Goal: Task Accomplishment & Management: Complete application form

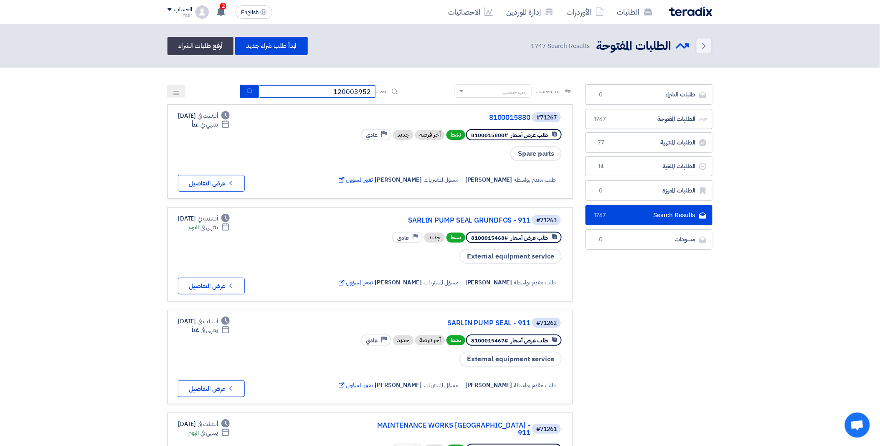
drag, startPoint x: 320, startPoint y: 94, endPoint x: 423, endPoint y: 90, distance: 103.2
click at [423, 90] on div "رتب حسب رتب حسب بحث 120003952" at bounding box center [369, 94] width 405 height 20
paste input "8100015880"
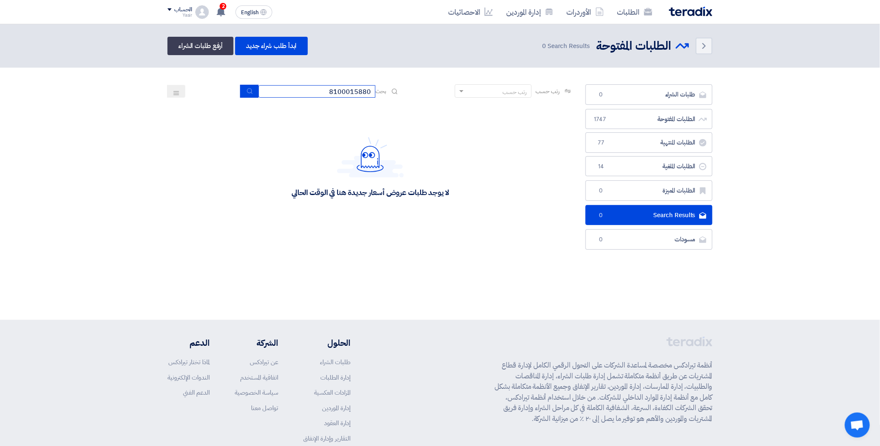
type input "8100015880"
click at [241, 92] on button "submit" at bounding box center [249, 91] width 18 height 13
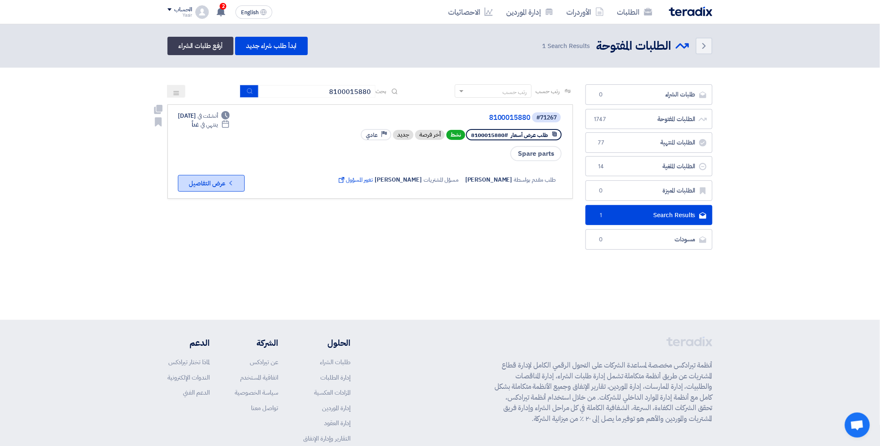
click at [215, 180] on button "Check details عرض التفاصيل" at bounding box center [211, 183] width 67 height 17
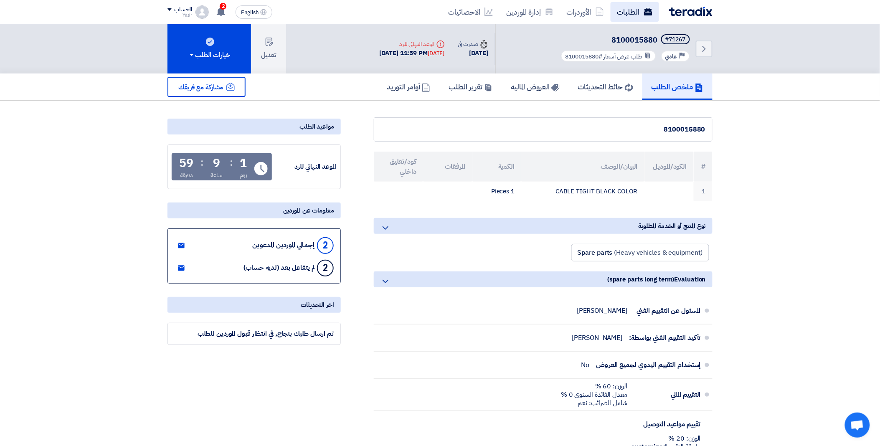
click at [645, 13] on use at bounding box center [648, 12] width 8 height 8
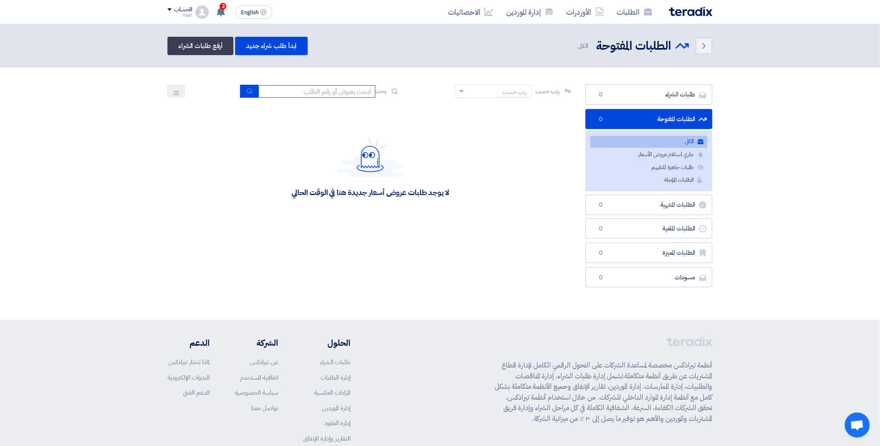
click at [309, 86] on input at bounding box center [316, 91] width 117 height 13
paste input "8100015876"
type input "8100015876"
click at [246, 89] on icon "submit" at bounding box center [249, 91] width 7 height 7
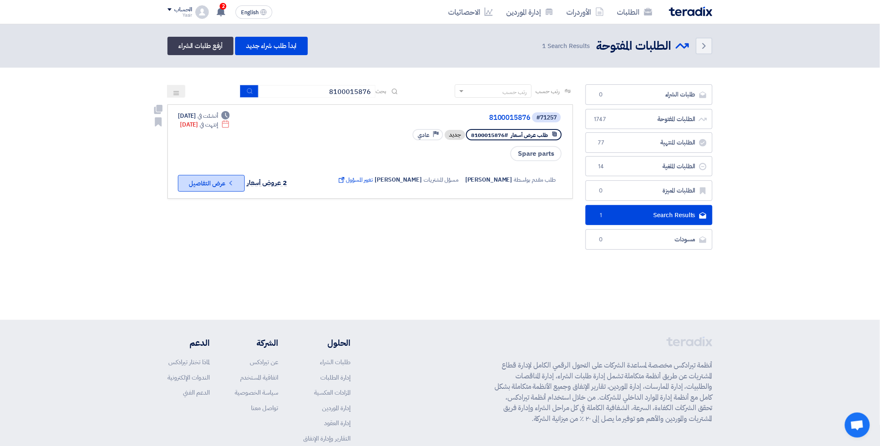
click at [218, 177] on button "Check details عرض التفاصيل" at bounding box center [211, 183] width 67 height 17
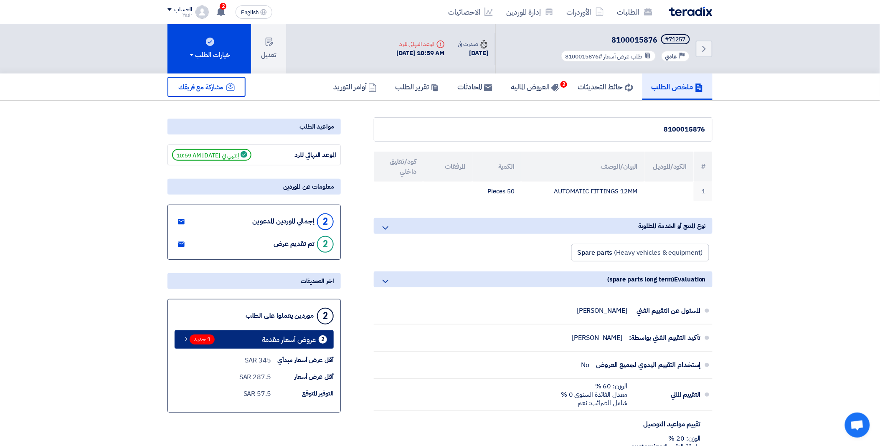
click at [198, 337] on span "1 جديد" at bounding box center [202, 339] width 25 height 10
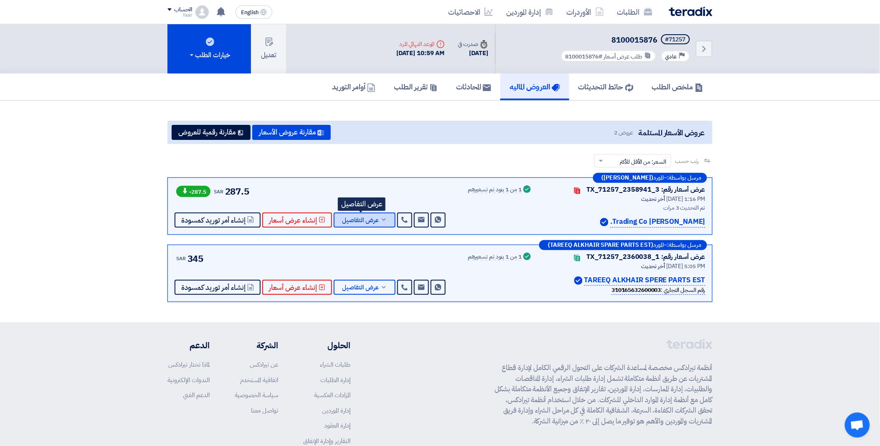
click at [373, 219] on span "عرض التفاصيل" at bounding box center [360, 220] width 37 height 6
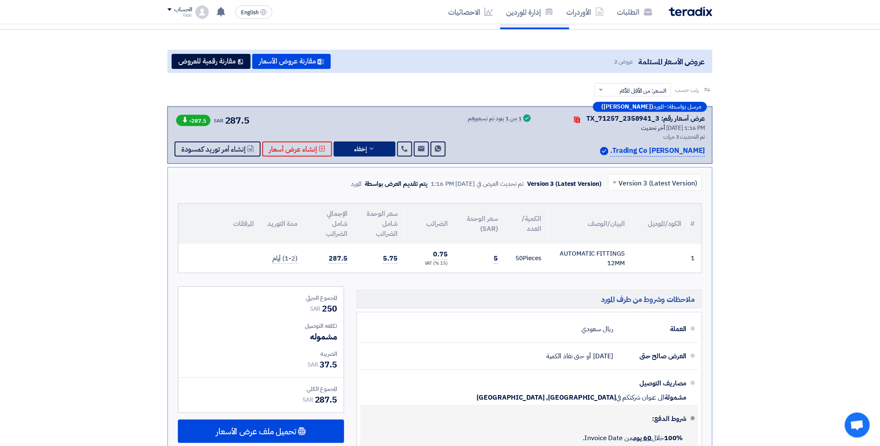
scroll to position [185, 0]
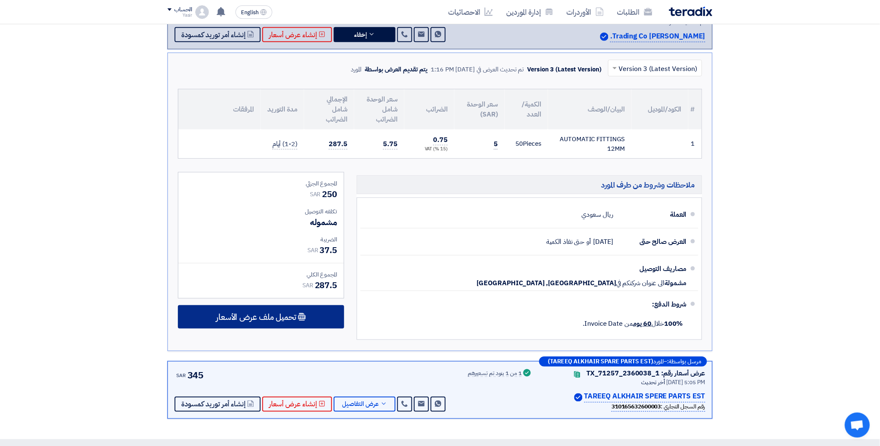
click at [255, 316] on span "تحميل ملف عرض الأسعار" at bounding box center [256, 317] width 80 height 8
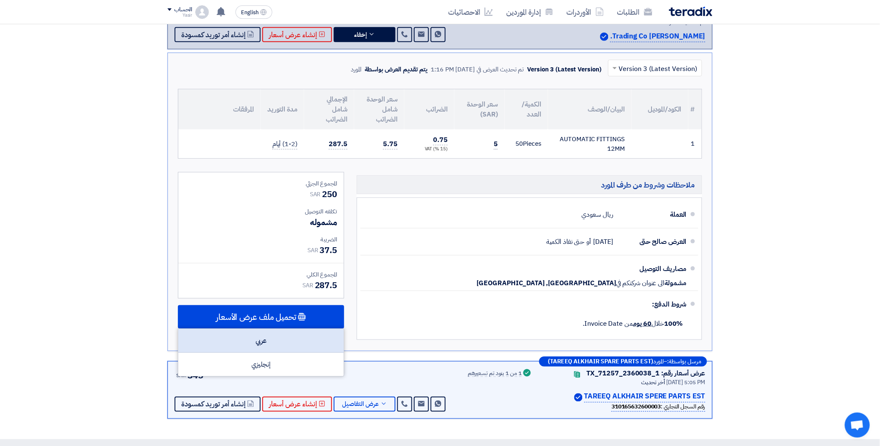
click at [292, 331] on div "عربي" at bounding box center [260, 341] width 165 height 24
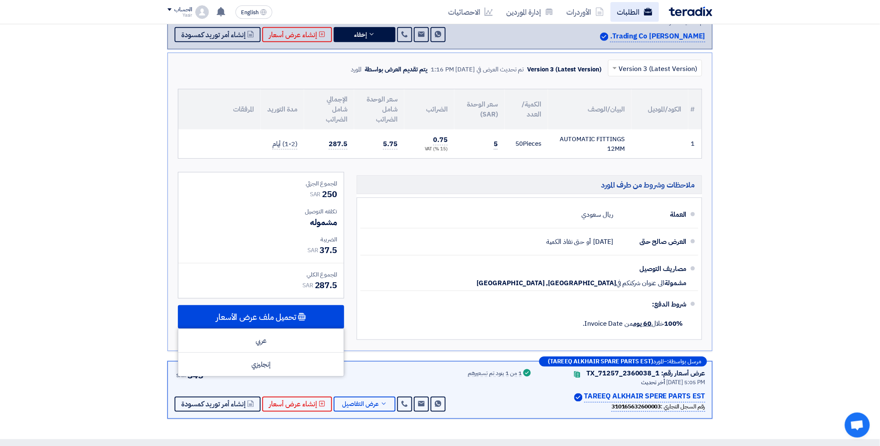
click at [635, 10] on link "الطلبات" at bounding box center [635, 12] width 48 height 20
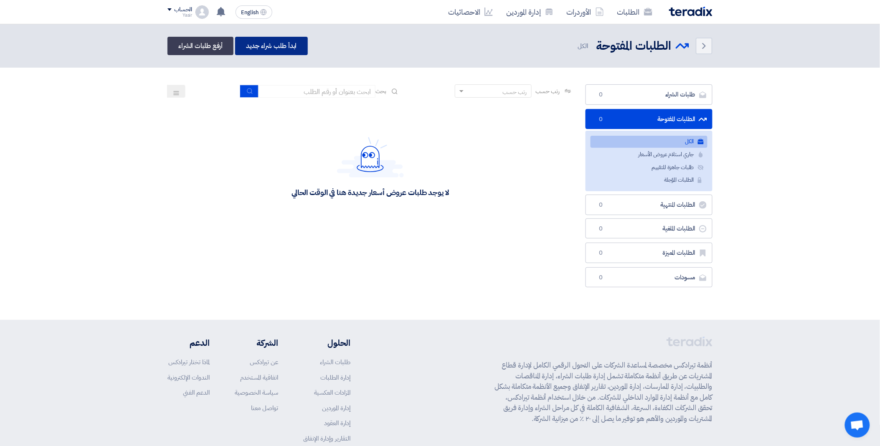
click at [281, 51] on link "ابدأ طلب شراء جديد" at bounding box center [271, 46] width 72 height 18
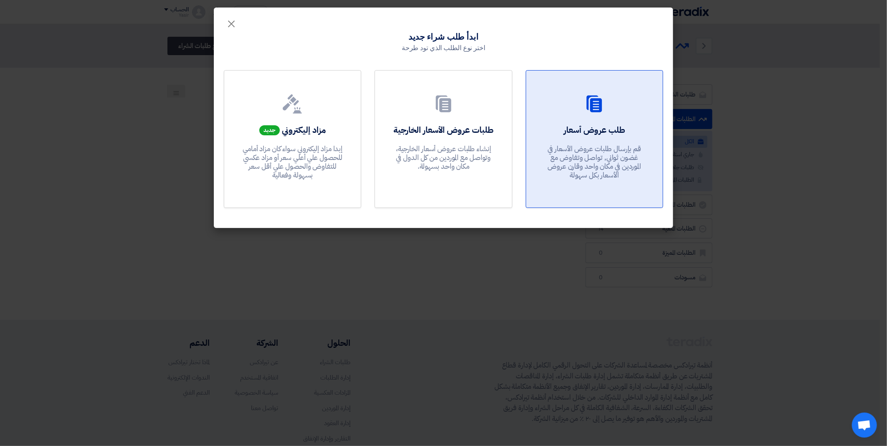
click at [595, 124] on h2 "طلب عروض أسعار" at bounding box center [594, 130] width 61 height 12
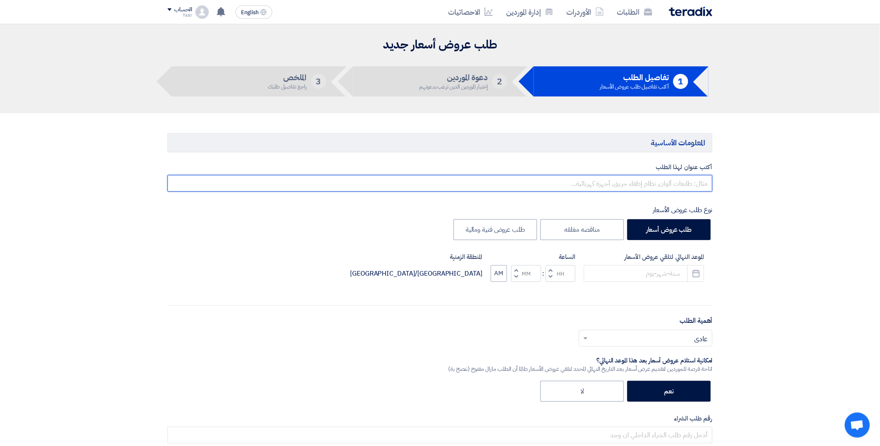
click at [613, 184] on input "text" at bounding box center [439, 183] width 545 height 17
paste input "8100015882"
type input "8100015882"
click at [620, 276] on input at bounding box center [644, 273] width 120 height 17
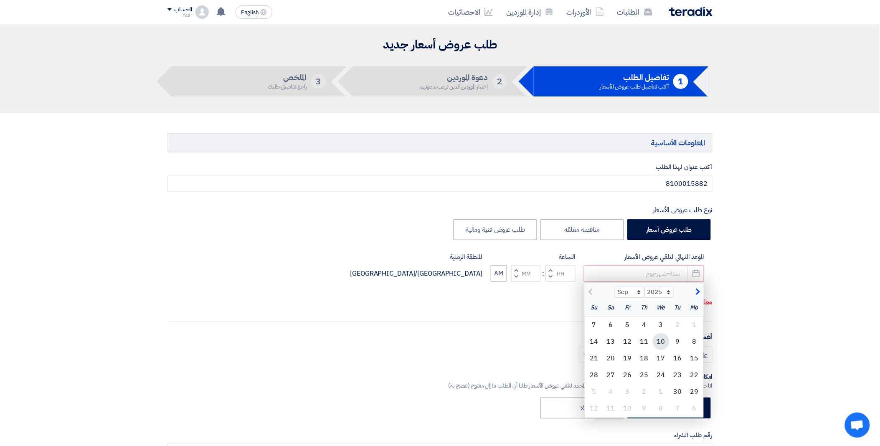
click at [657, 342] on div "10" at bounding box center [661, 341] width 17 height 17
type input "[DATE]"
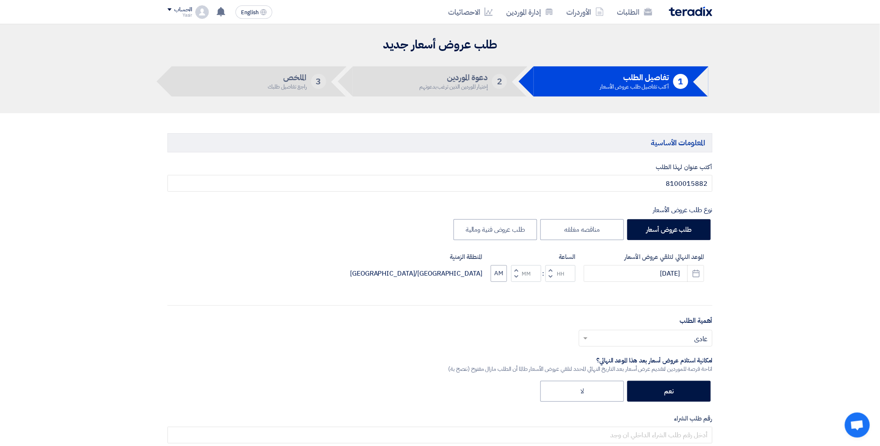
click at [550, 277] on span "button" at bounding box center [550, 277] width 3 height 6
type input "11"
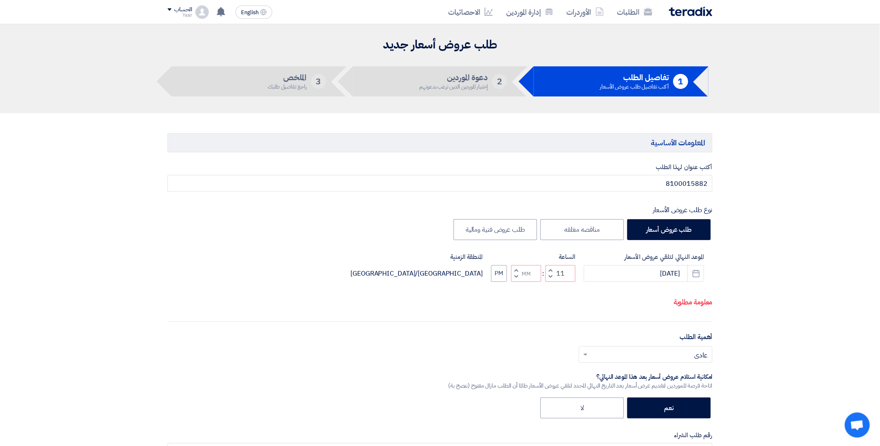
click at [515, 269] on span "button" at bounding box center [516, 270] width 3 height 6
type input "01"
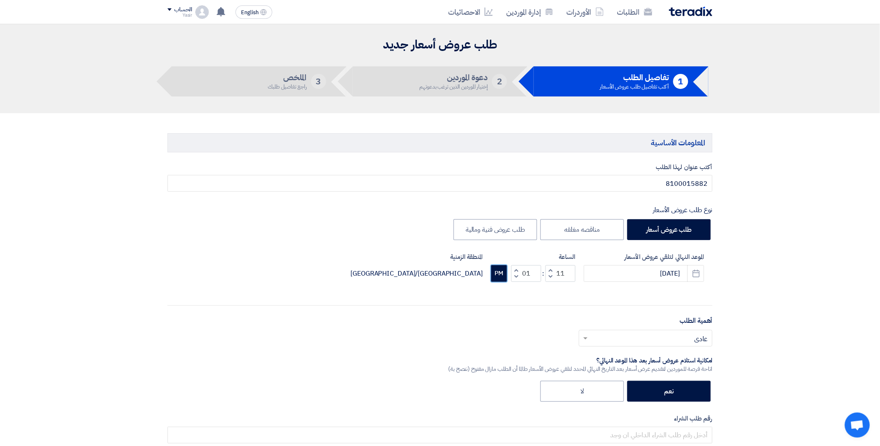
click at [503, 272] on button "PM" at bounding box center [499, 273] width 16 height 17
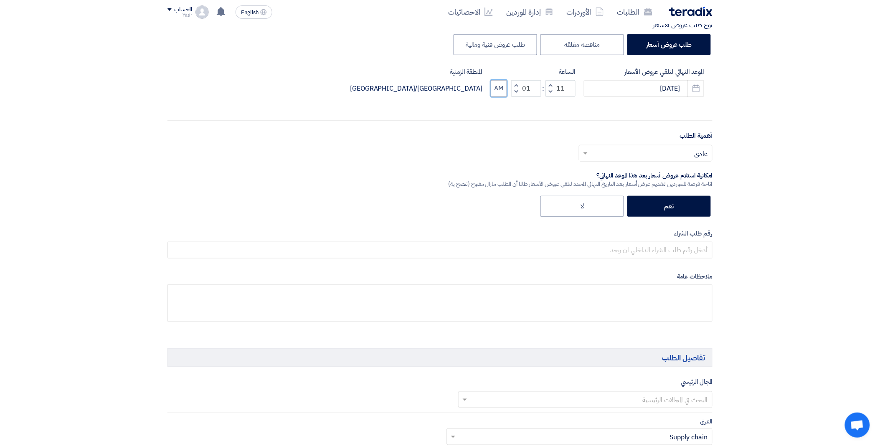
scroll to position [185, 0]
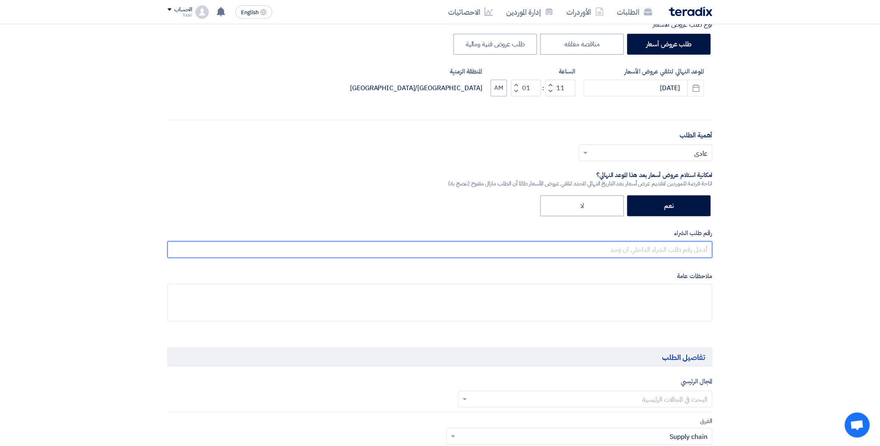
click at [607, 251] on input "text" at bounding box center [439, 249] width 545 height 17
paste input "8100015882"
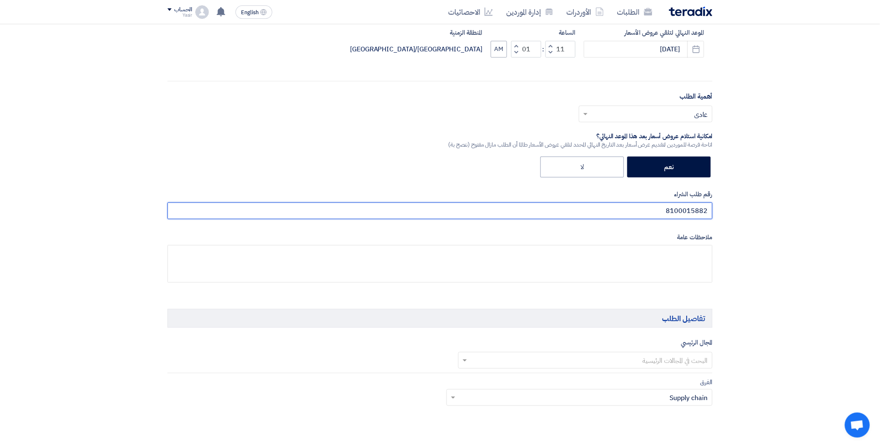
scroll to position [278, 0]
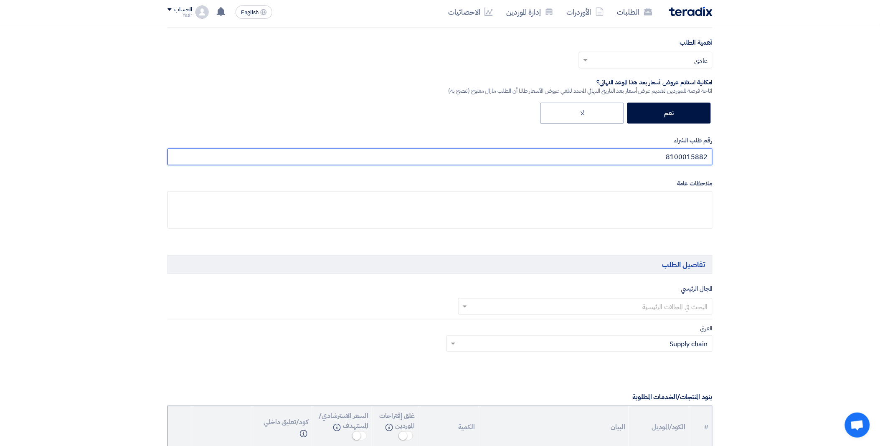
type input "8100015882"
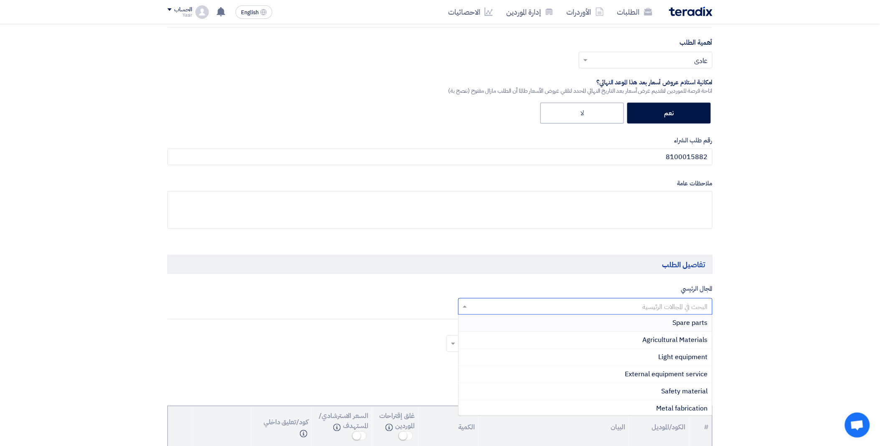
click at [625, 313] on input "text" at bounding box center [590, 307] width 238 height 14
click at [656, 324] on div "Spare parts" at bounding box center [586, 323] width 254 height 17
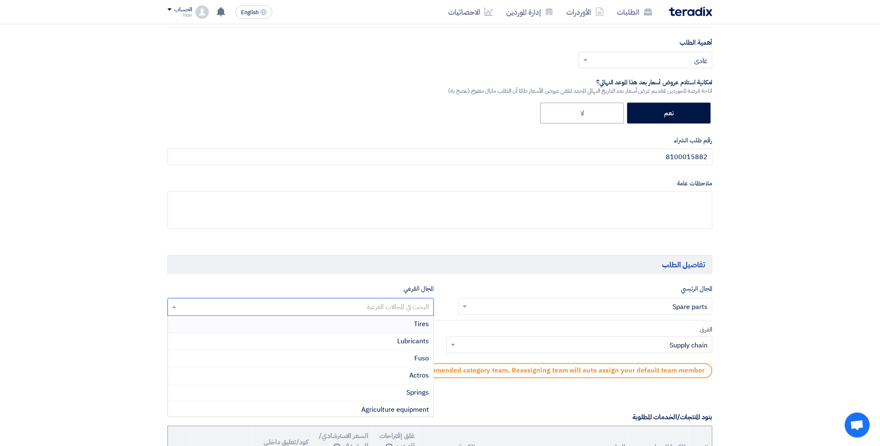
click at [352, 304] on input "text" at bounding box center [300, 308] width 258 height 14
click at [400, 369] on div "Isuzu" at bounding box center [301, 373] width 266 height 17
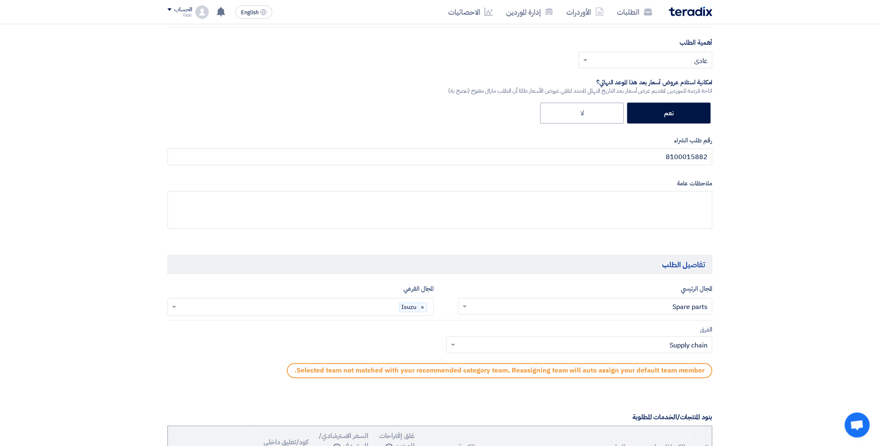
click at [475, 347] on input "text" at bounding box center [584, 346] width 250 height 14
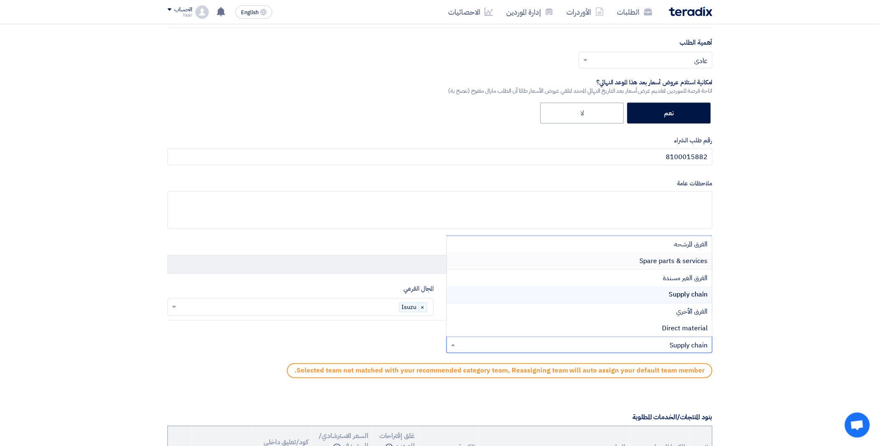
click at [579, 261] on div "Spare parts & services" at bounding box center [580, 261] width 266 height 17
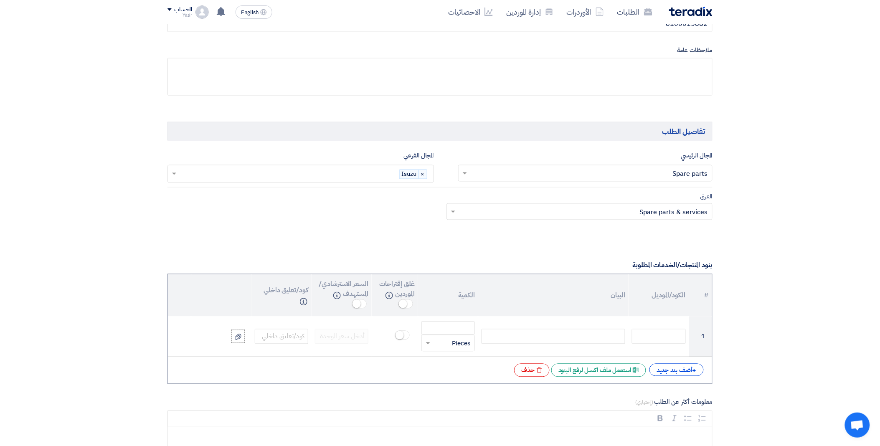
scroll to position [464, 0]
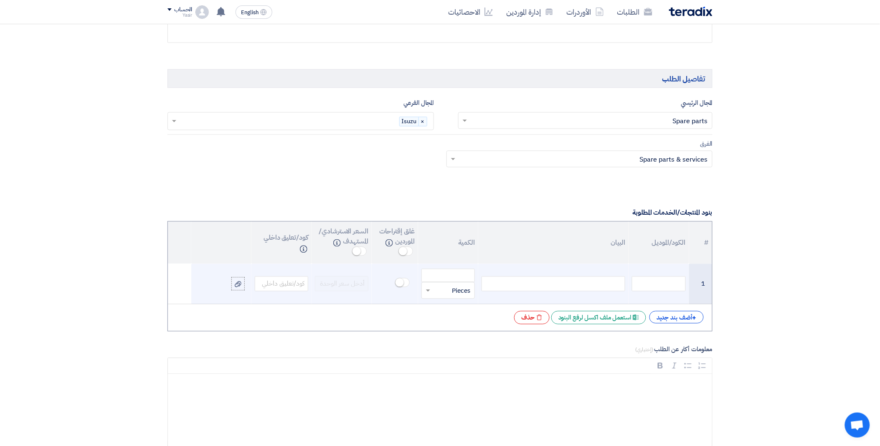
click at [547, 286] on div at bounding box center [553, 283] width 144 height 15
paste div
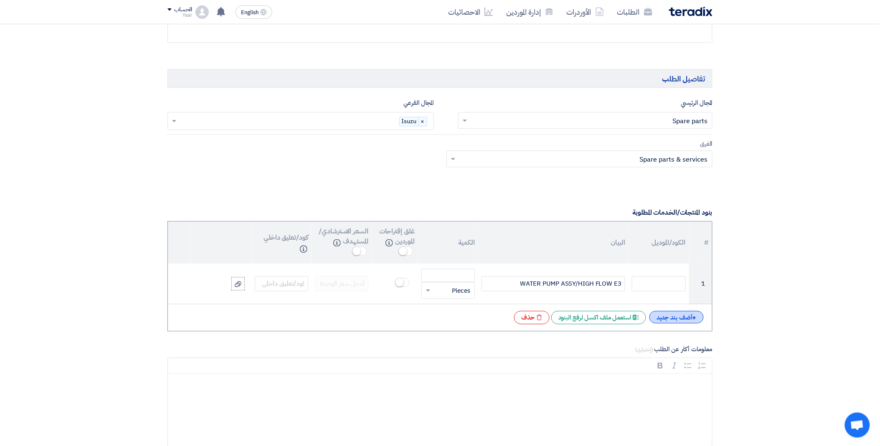
click at [679, 314] on div "+ أضف بند جديد" at bounding box center [676, 317] width 54 height 13
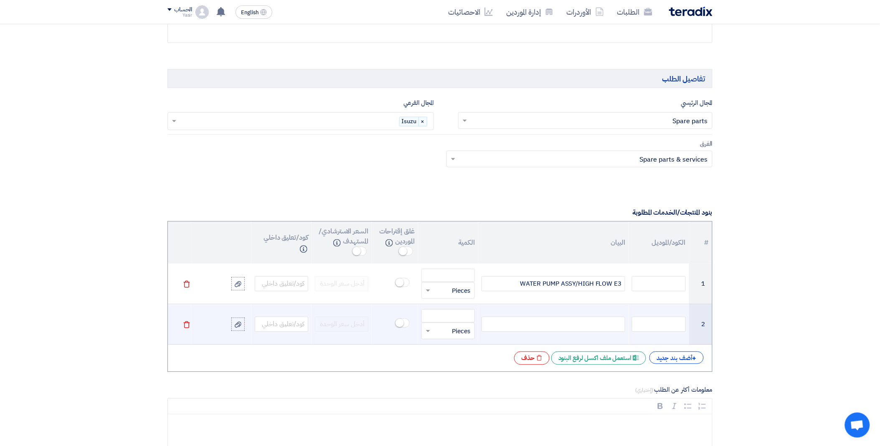
click at [594, 327] on div at bounding box center [553, 324] width 144 height 15
paste div
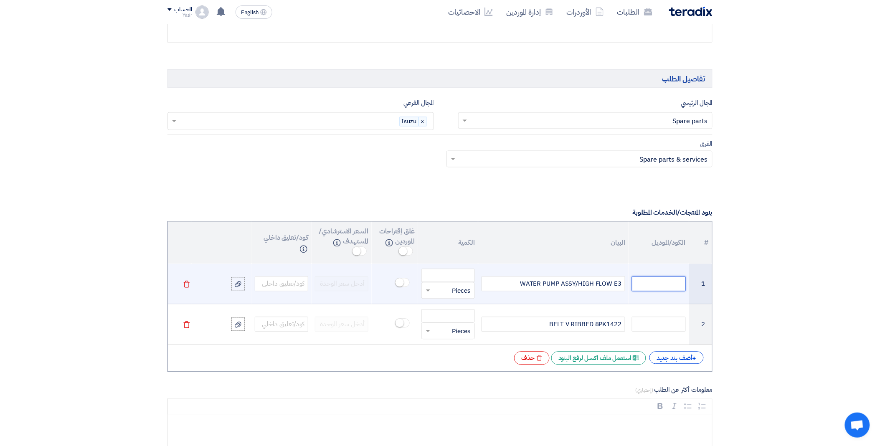
click at [640, 283] on input "text" at bounding box center [658, 283] width 53 height 15
paste input "278620990220 TATA"
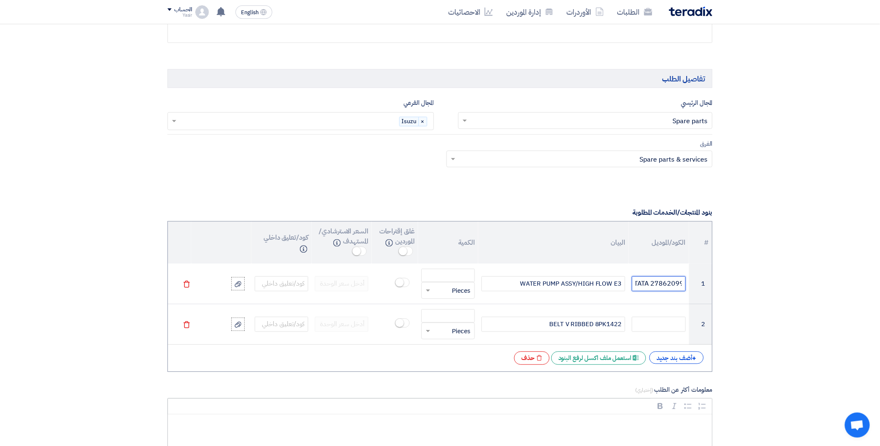
type input "278620990220 TATA"
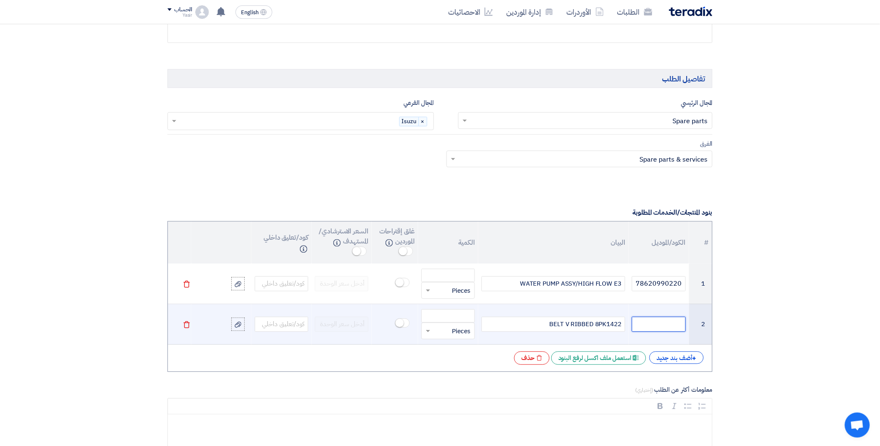
click at [641, 325] on input "text" at bounding box center [658, 324] width 53 height 15
paste input "278603990126 TATA"
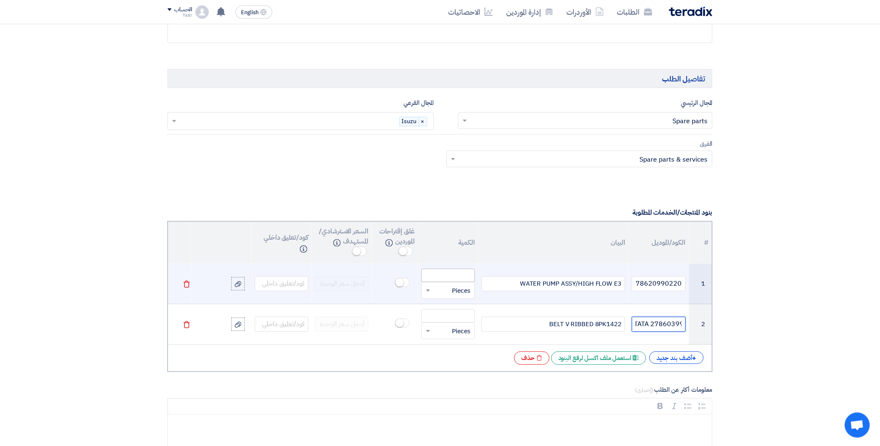
type input "278603990126 TATA"
click at [442, 277] on input "number" at bounding box center [447, 275] width 53 height 13
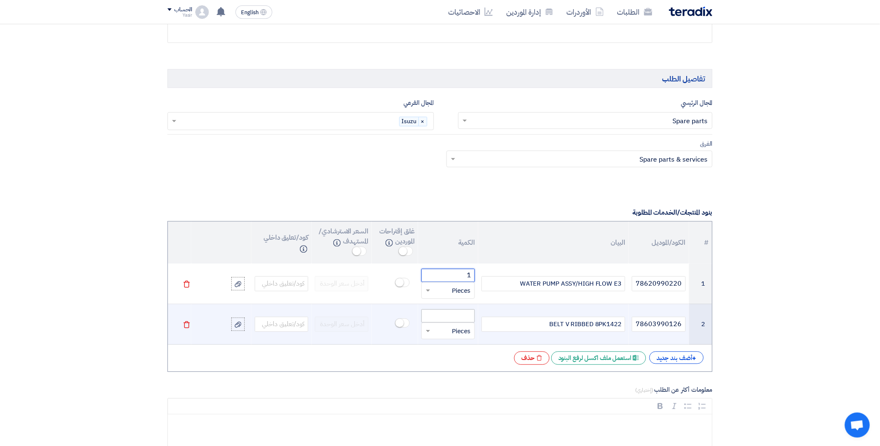
type input "1"
click at [453, 316] on input "number" at bounding box center [447, 315] width 53 height 13
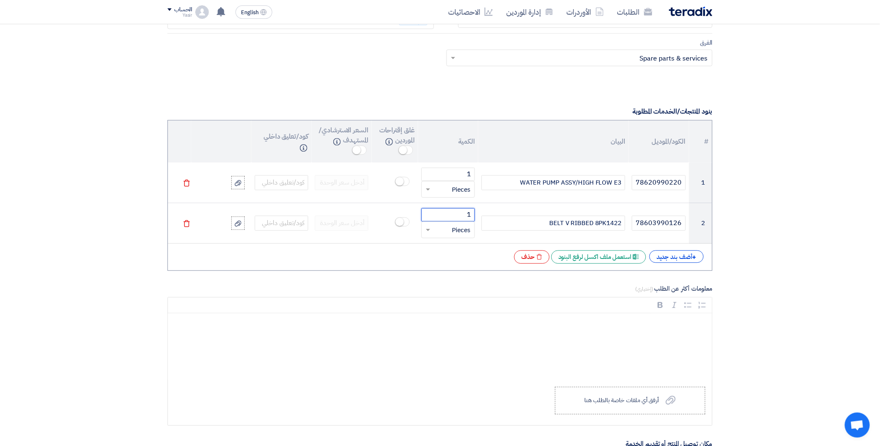
scroll to position [649, 0]
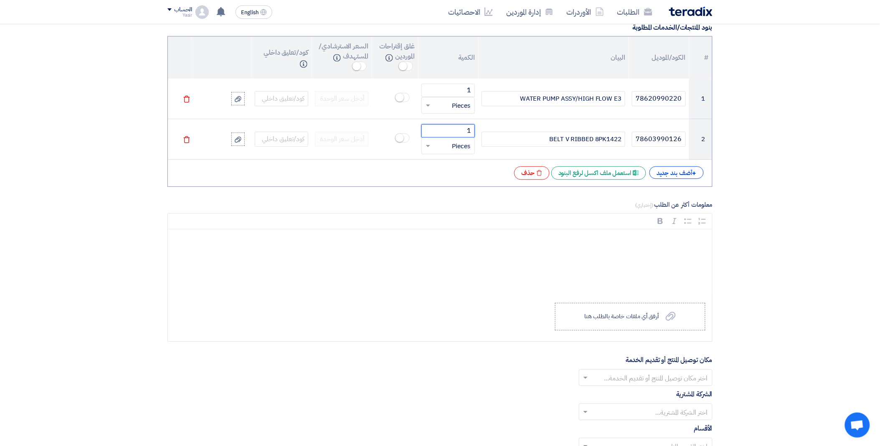
type input "1"
click at [625, 380] on input "text" at bounding box center [650, 379] width 117 height 14
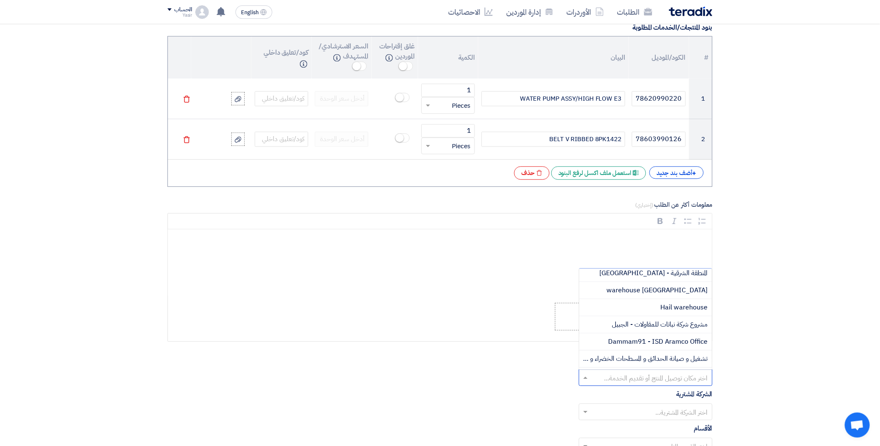
scroll to position [139, 0]
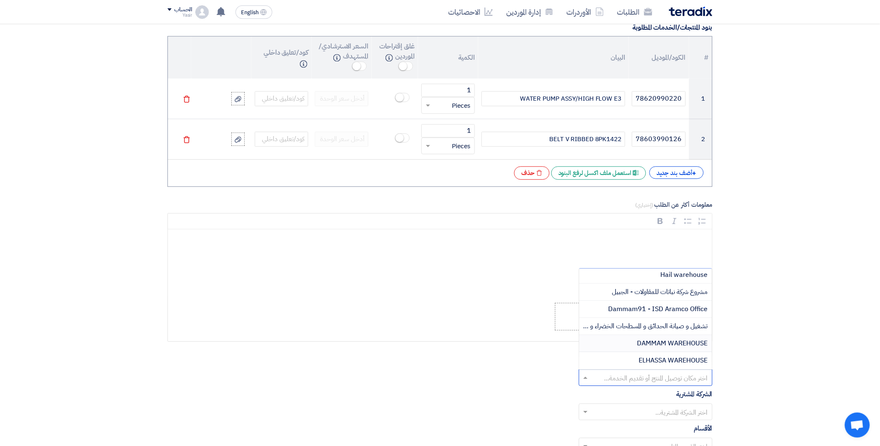
click at [636, 340] on div "DAMMAM WAREHOUSE" at bounding box center [645, 343] width 133 height 17
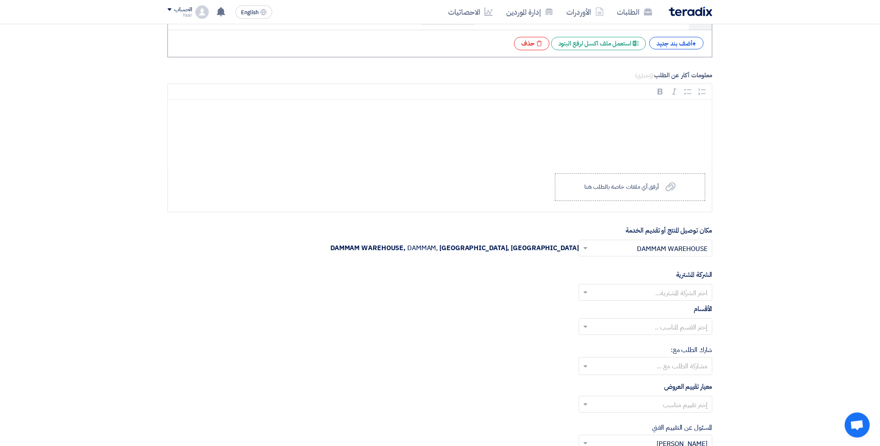
scroll to position [788, 0]
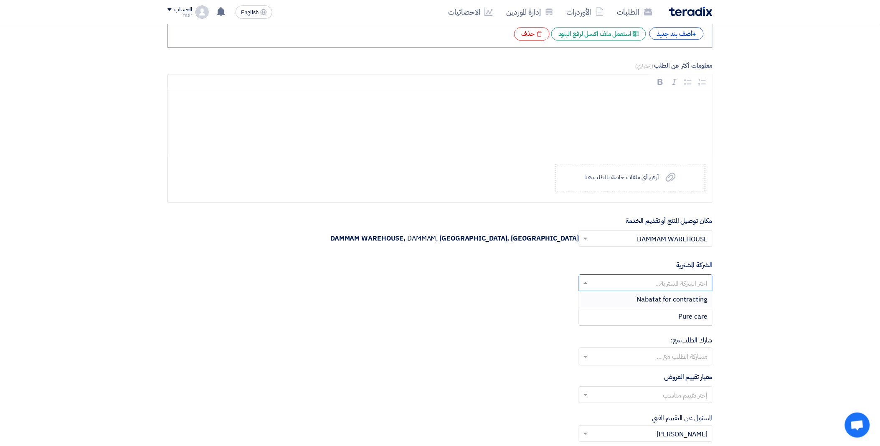
click at [605, 283] on input "text" at bounding box center [650, 284] width 117 height 14
click at [632, 299] on div "Nabatat for contracting" at bounding box center [645, 299] width 133 height 17
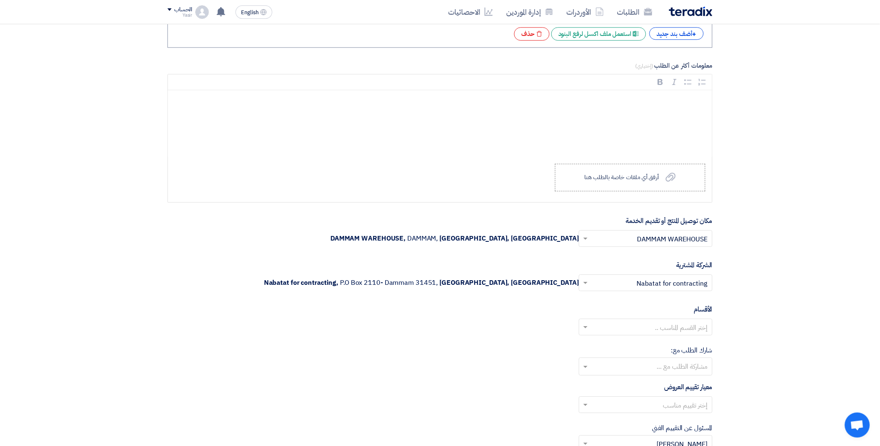
click at [596, 330] on input "text" at bounding box center [650, 328] width 117 height 14
click at [606, 343] on div "General Department" at bounding box center [645, 343] width 133 height 17
drag, startPoint x: 614, startPoint y: 404, endPoint x: 627, endPoint y: 405, distance: 13.4
click at [614, 404] on input "text" at bounding box center [650, 406] width 117 height 14
click at [631, 395] on div "spare parts long term" at bounding box center [645, 387] width 133 height 17
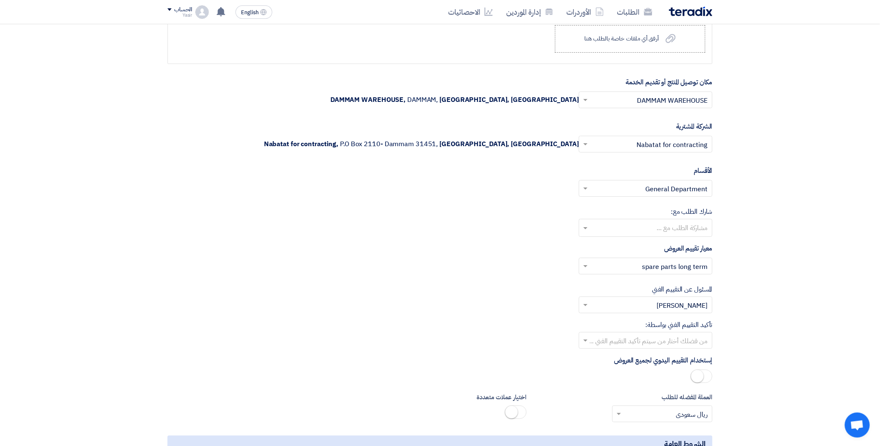
scroll to position [928, 0]
click at [600, 338] on input "text" at bounding box center [650, 341] width 117 height 14
drag, startPoint x: 648, startPoint y: 410, endPoint x: 624, endPoint y: 403, distance: 25.1
click at [648, 410] on div "[PERSON_NAME]" at bounding box center [645, 407] width 133 height 17
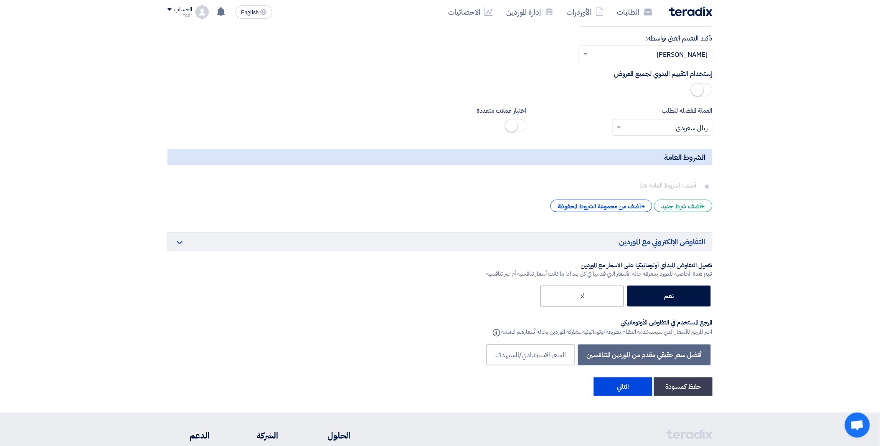
scroll to position [1299, 0]
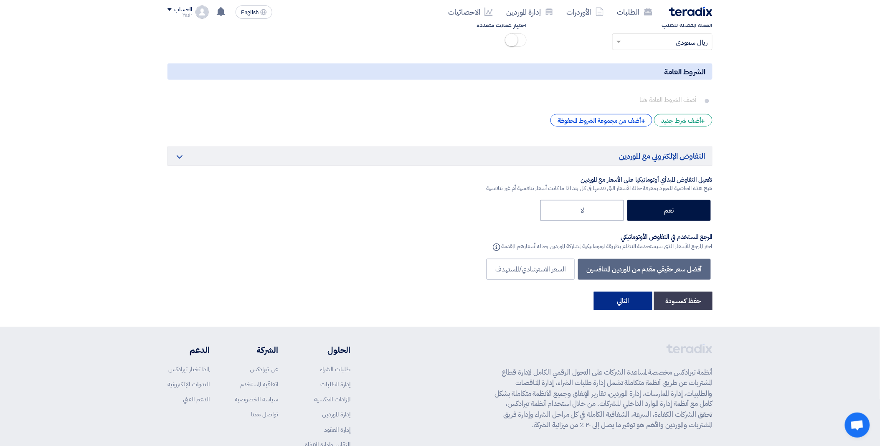
click at [615, 308] on button "التالي" at bounding box center [623, 301] width 58 height 18
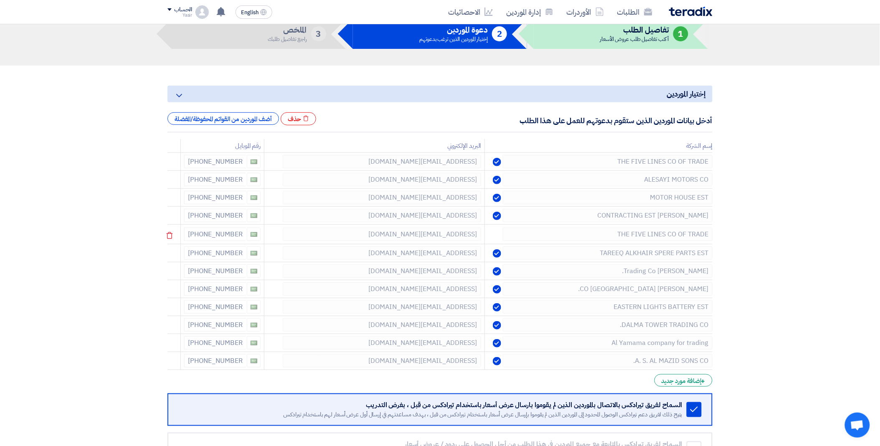
scroll to position [46, 0]
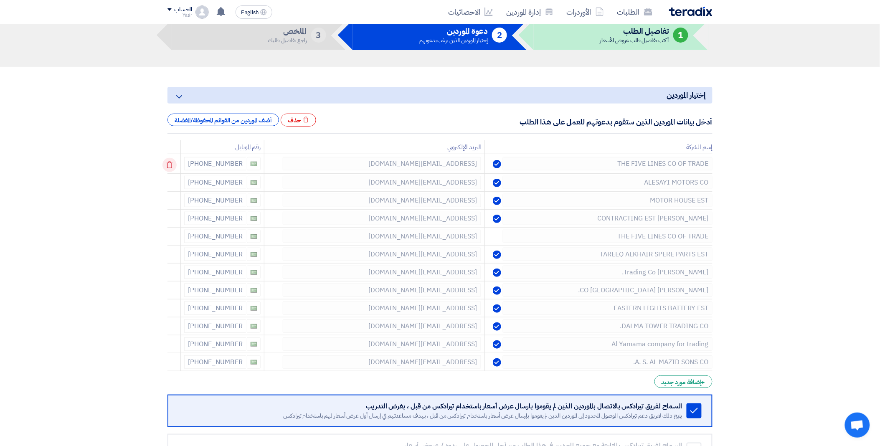
click at [170, 161] on icon at bounding box center [169, 165] width 14 height 14
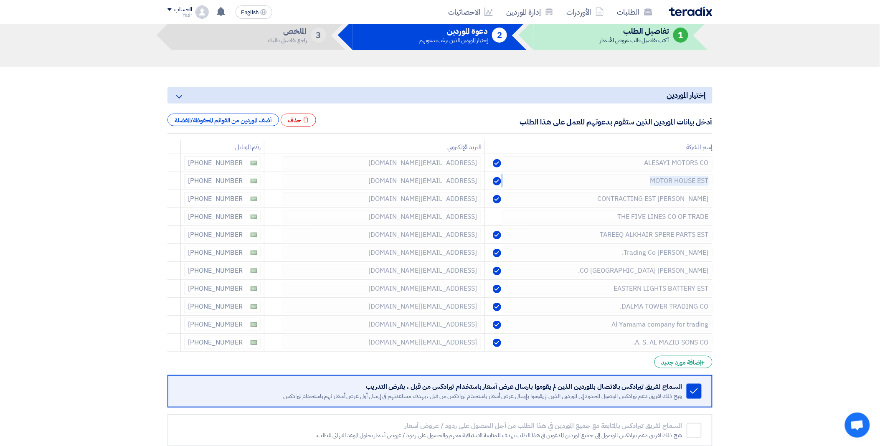
click at [0, 0] on icon at bounding box center [0, 0] width 0 height 0
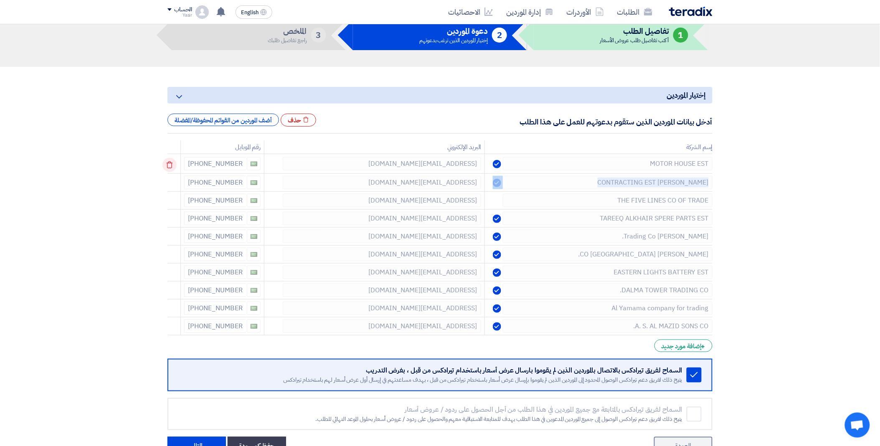
click at [170, 161] on td at bounding box center [173, 164] width 13 height 20
click at [170, 161] on icon at bounding box center [169, 165] width 14 height 14
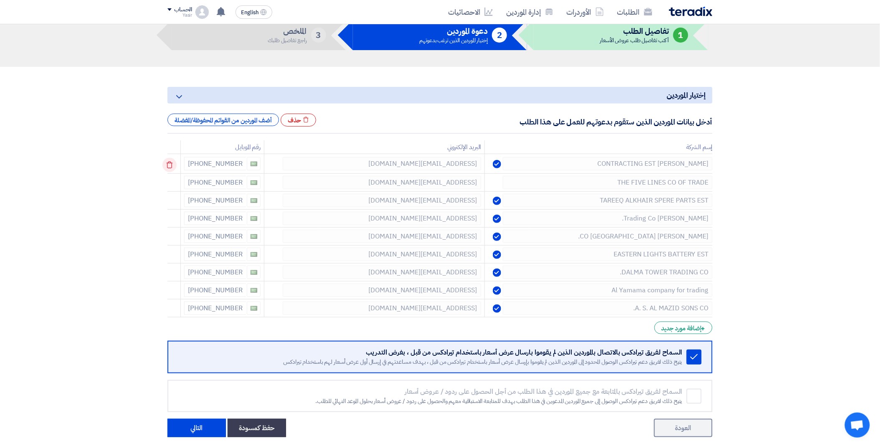
click at [170, 161] on icon at bounding box center [169, 165] width 14 height 14
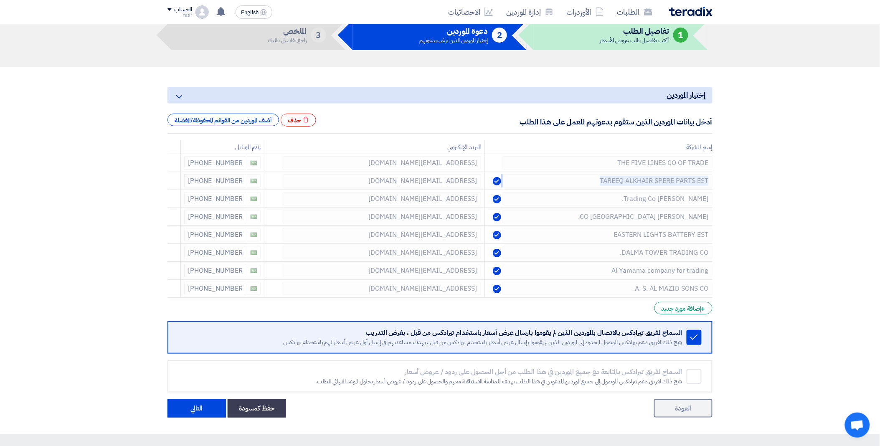
click at [0, 0] on icon at bounding box center [0, 0] width 0 height 0
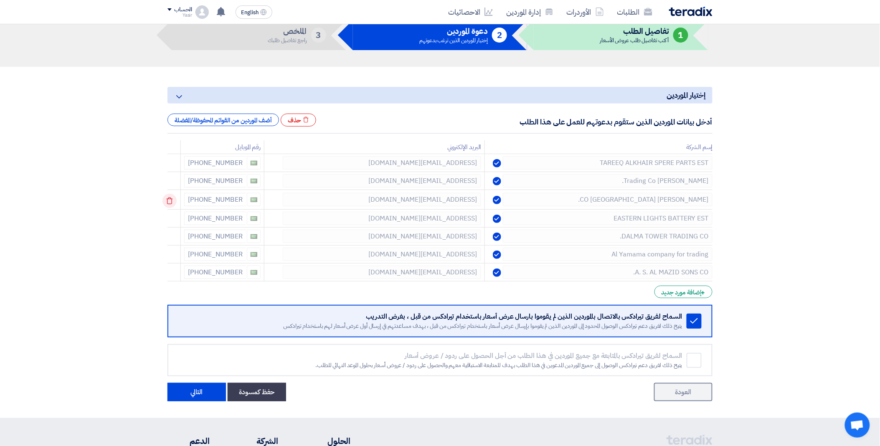
drag, startPoint x: 170, startPoint y: 161, endPoint x: 172, endPoint y: 199, distance: 38.0
click at [172, 199] on td at bounding box center [173, 200] width 13 height 20
click at [172, 199] on use at bounding box center [170, 201] width 6 height 7
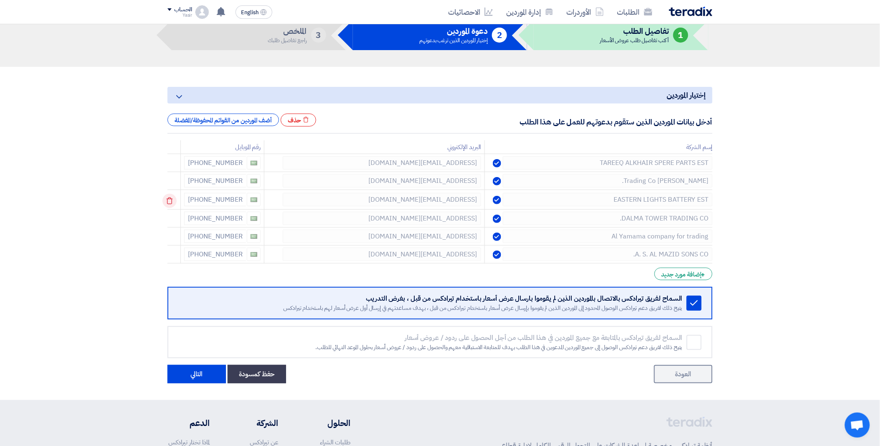
click at [172, 199] on use at bounding box center [170, 201] width 6 height 7
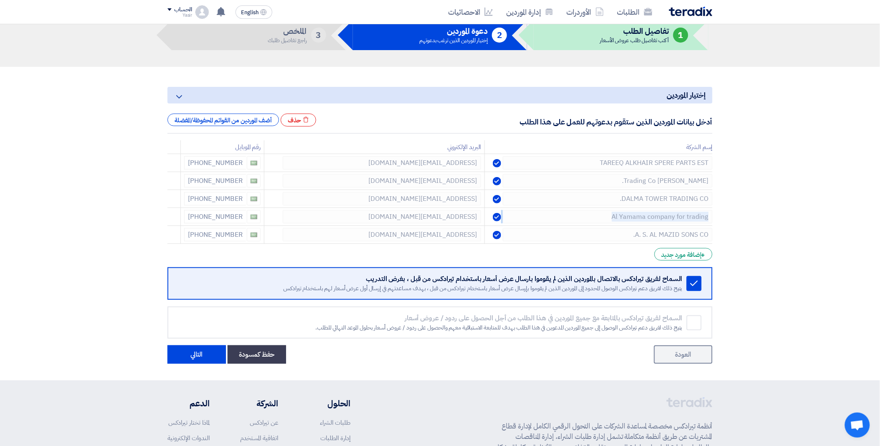
click at [0, 0] on use at bounding box center [0, 0] width 0 height 0
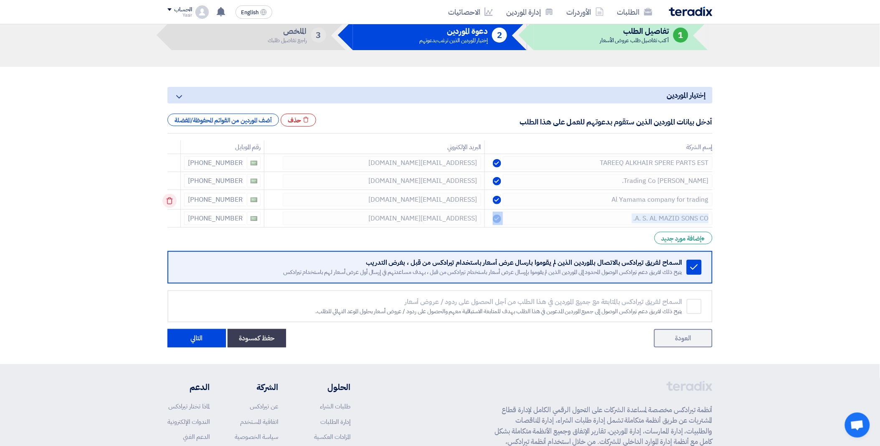
click at [172, 199] on use at bounding box center [170, 201] width 6 height 7
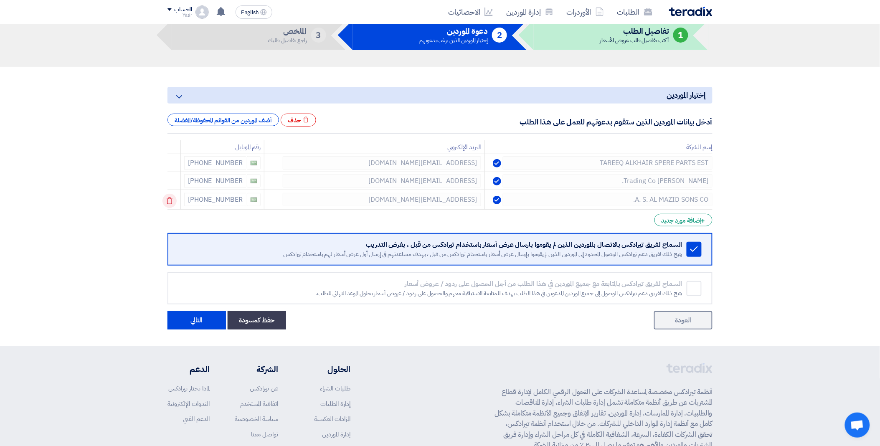
click at [172, 199] on use at bounding box center [170, 201] width 6 height 7
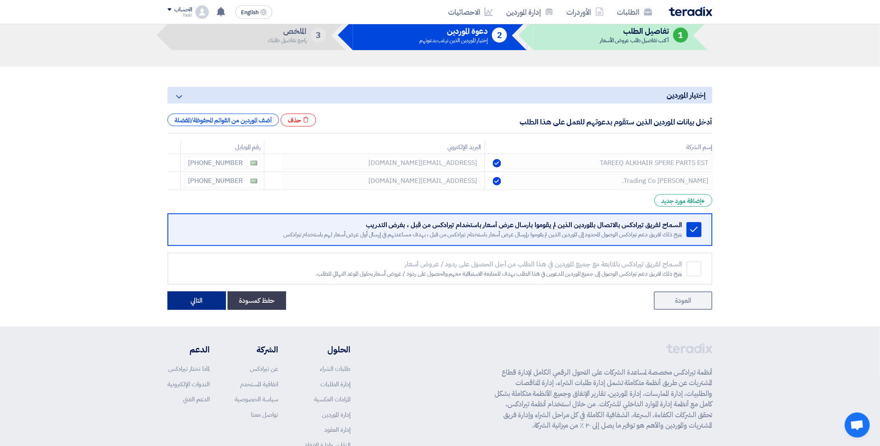
click at [199, 306] on button "التالي" at bounding box center [196, 300] width 58 height 18
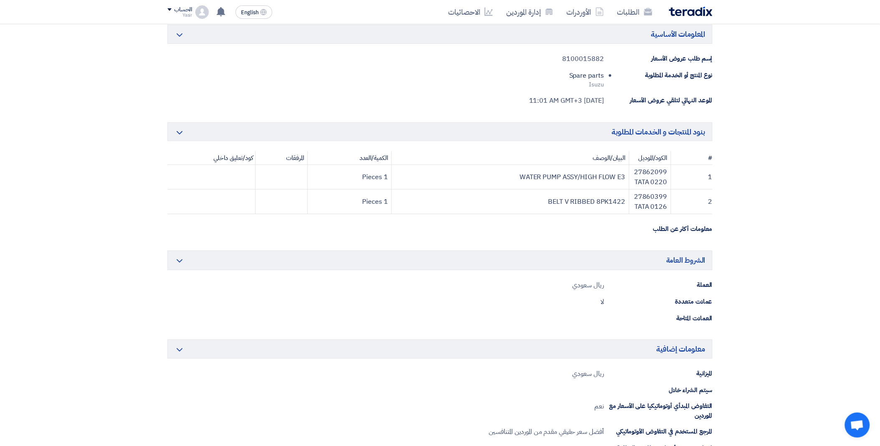
scroll to position [278, 0]
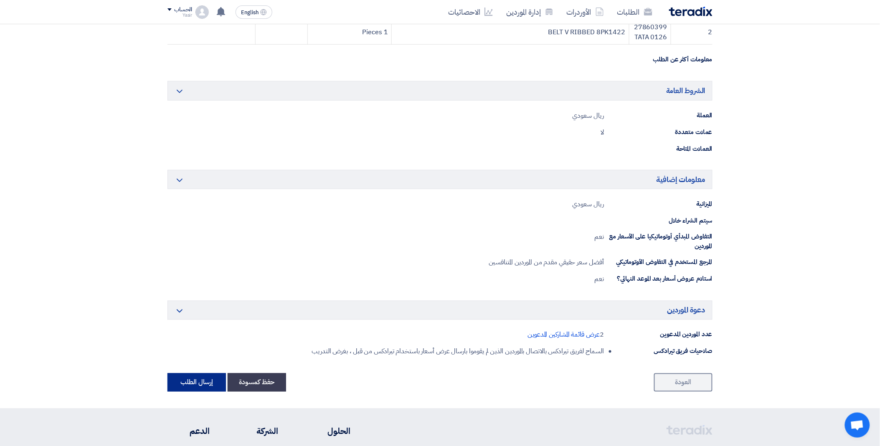
click at [199, 379] on button "إرسال الطلب" at bounding box center [196, 382] width 58 height 18
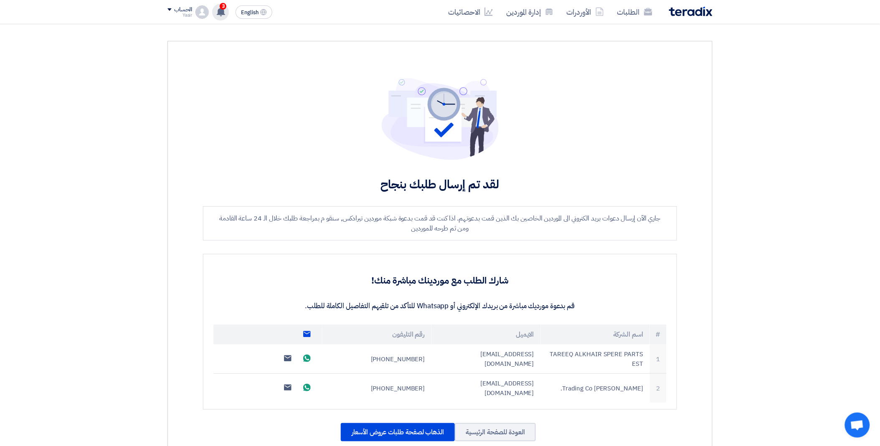
click at [222, 5] on span "3" at bounding box center [223, 6] width 7 height 7
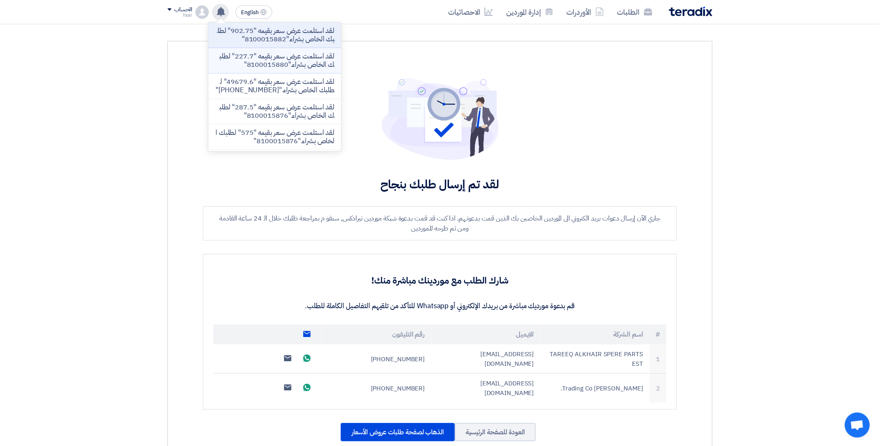
click at [266, 65] on p "لقد استلمت عرض سعر بقيمه "227.7" لطلبك الخاص بشراء."8100015880"" at bounding box center [274, 60] width 119 height 17
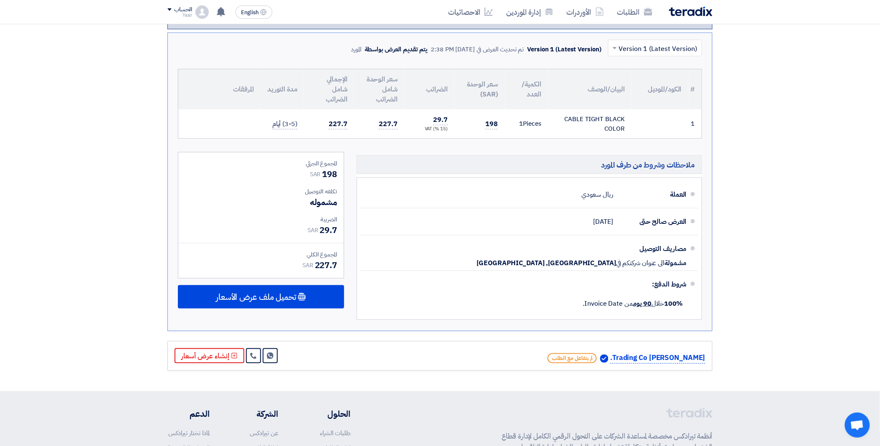
scroll to position [182, 0]
